Goal: Find specific fact: Find specific fact

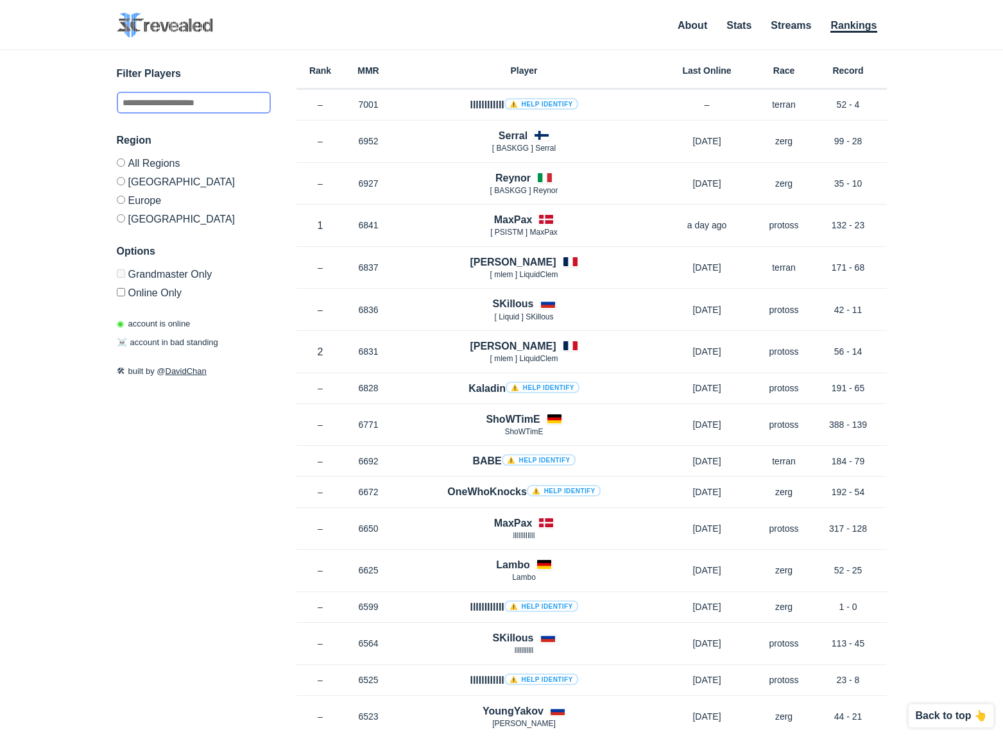
click at [198, 105] on input "text" at bounding box center [194, 103] width 154 height 22
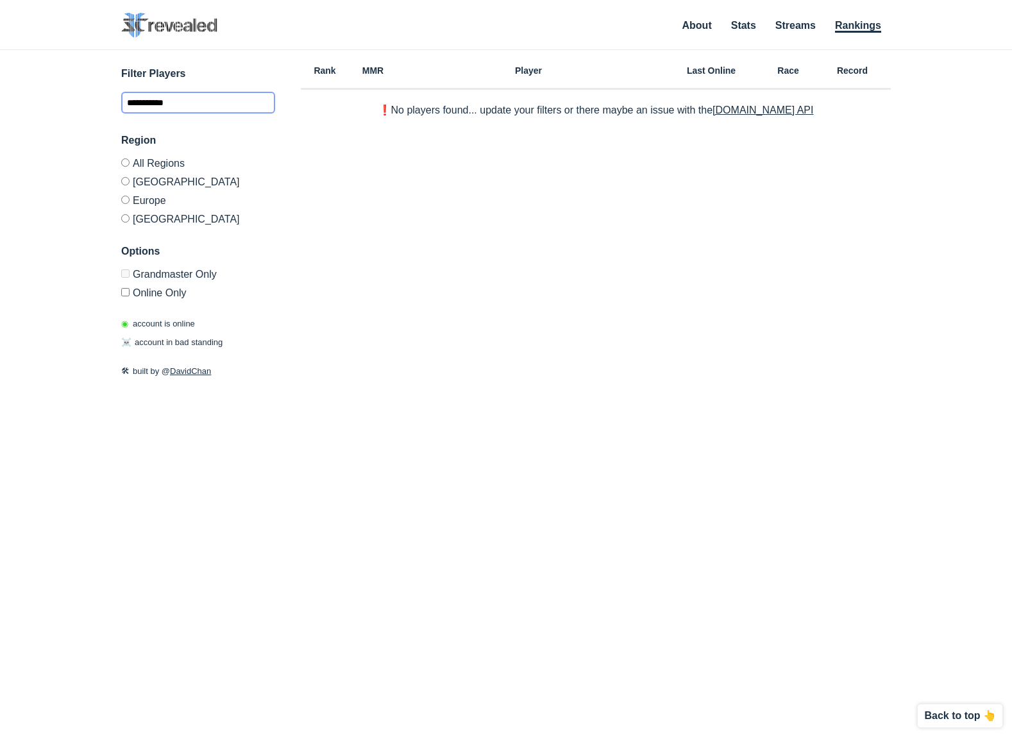
type input "**********"
